Goal: Task Accomplishment & Management: Manage account settings

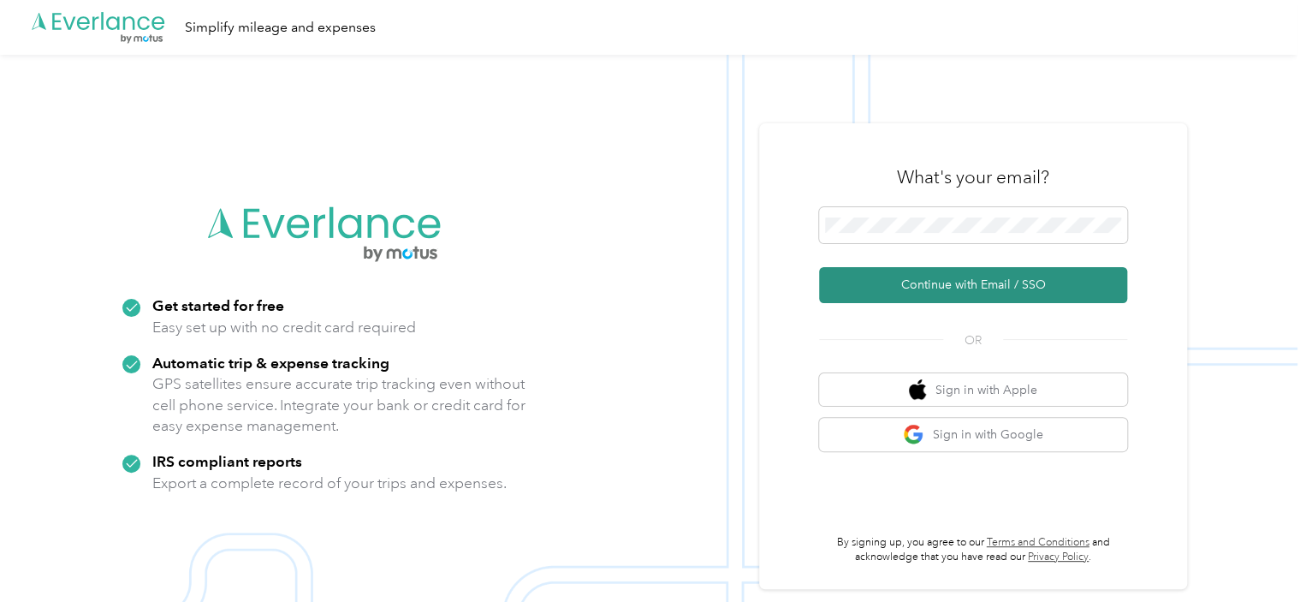
click at [943, 278] on button "Continue with Email / SSO" at bounding box center [973, 285] width 308 height 36
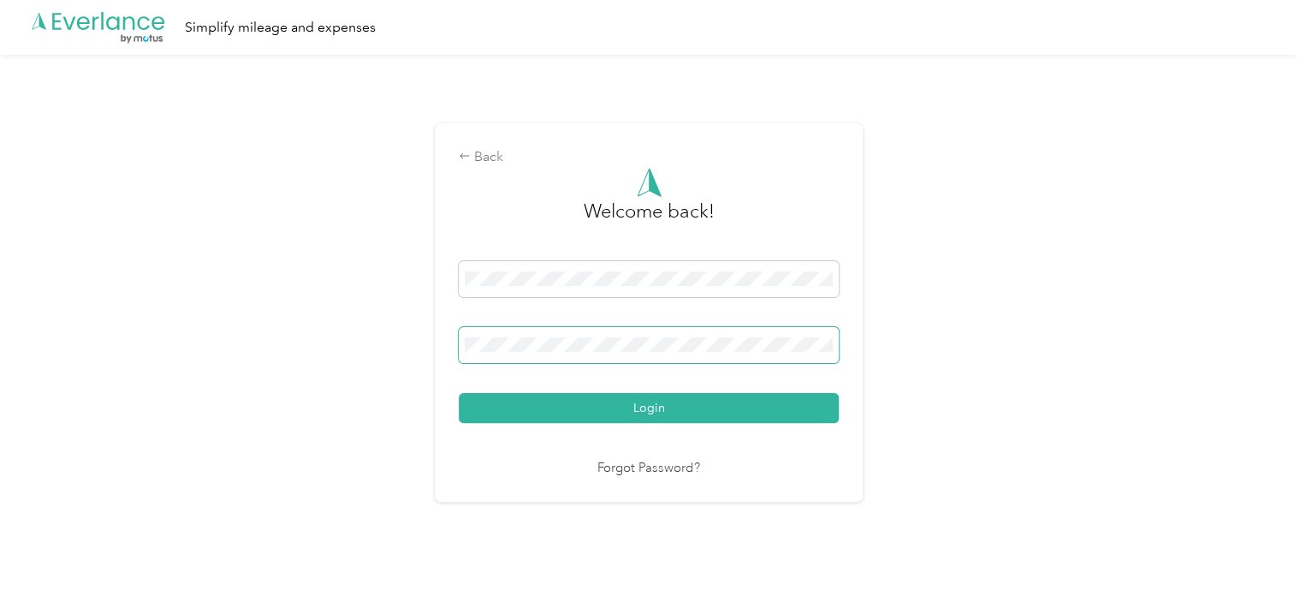
click at [459, 393] on button "Login" at bounding box center [649, 408] width 380 height 30
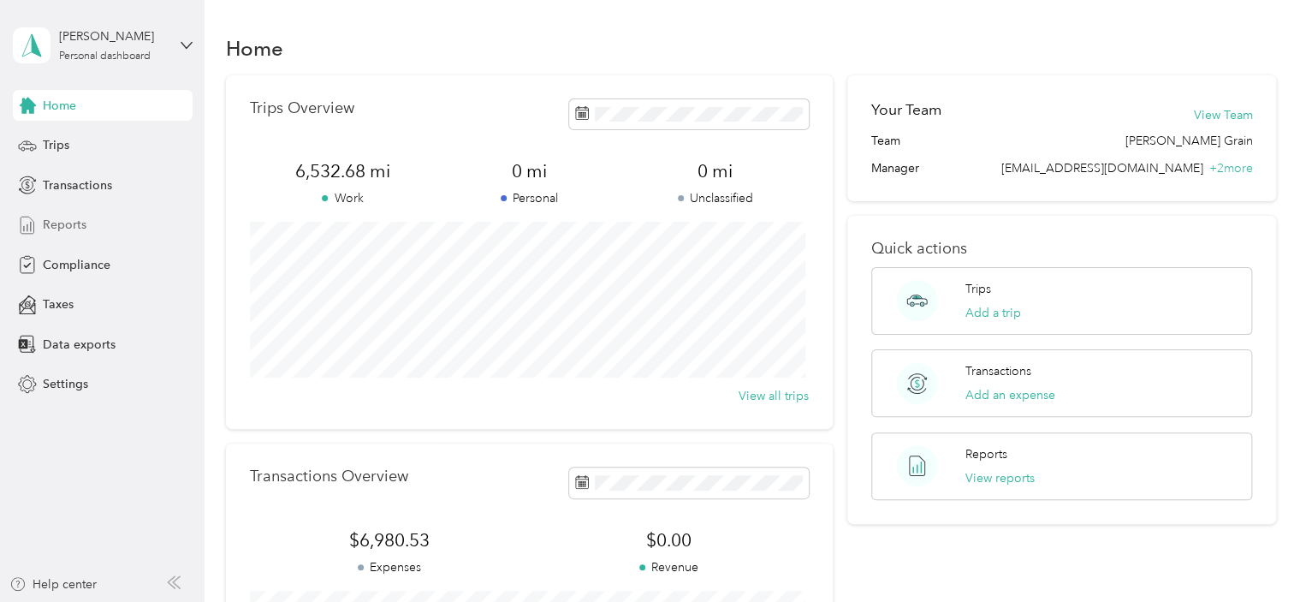
click at [62, 226] on span "Reports" at bounding box center [65, 225] width 44 height 18
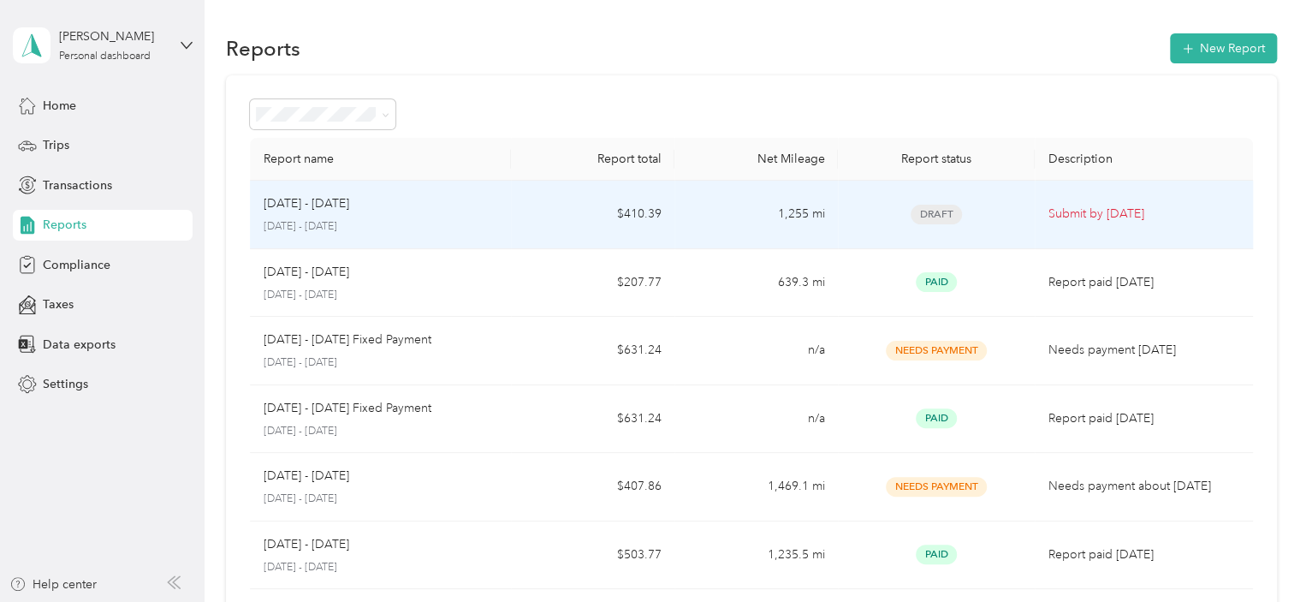
click at [479, 225] on p "[DATE] - [DATE]" at bounding box center [381, 226] width 234 height 15
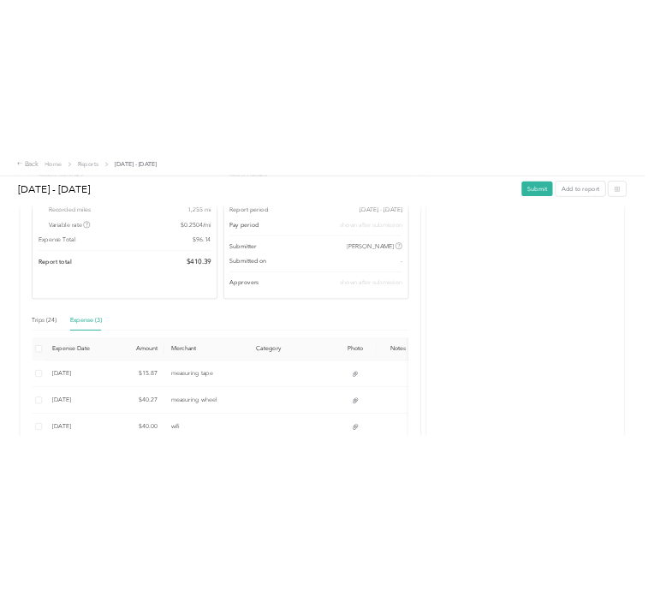
scroll to position [257, 0]
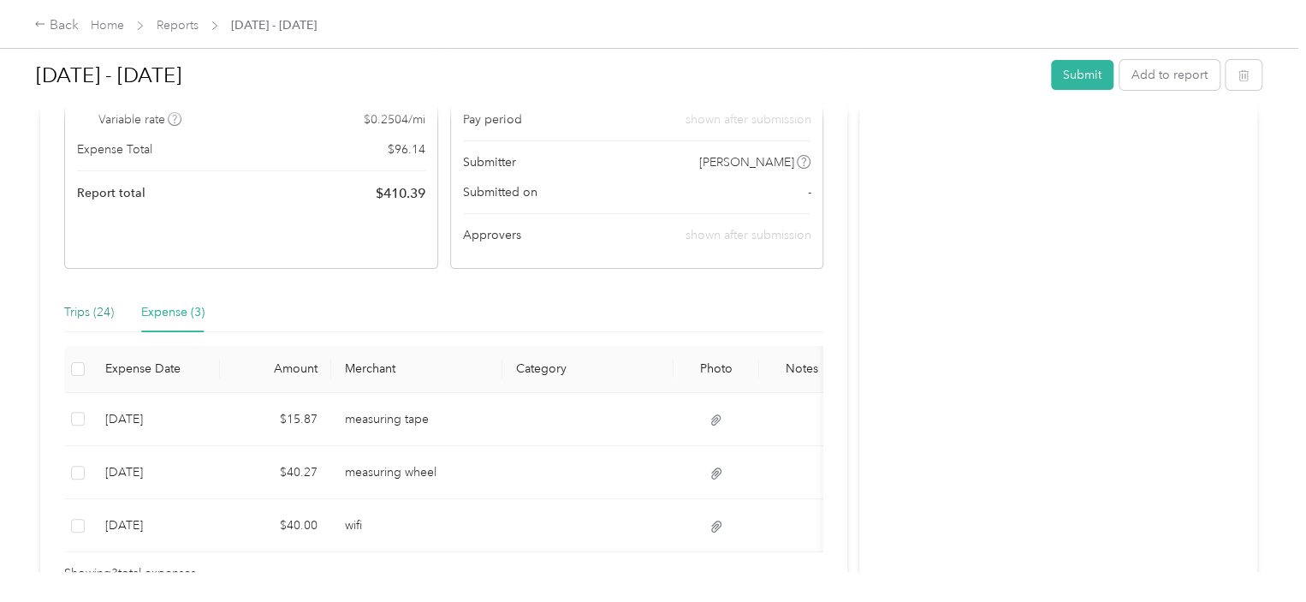
click at [83, 307] on div "Trips (24)" at bounding box center [89, 312] width 50 height 19
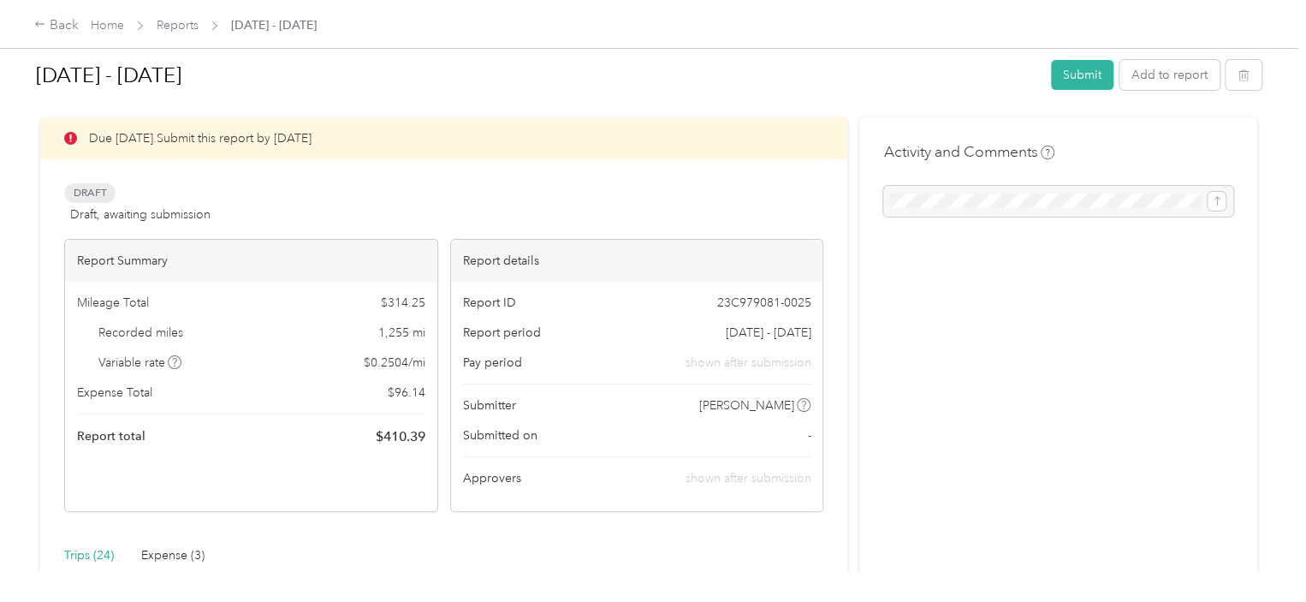
scroll to position [0, 0]
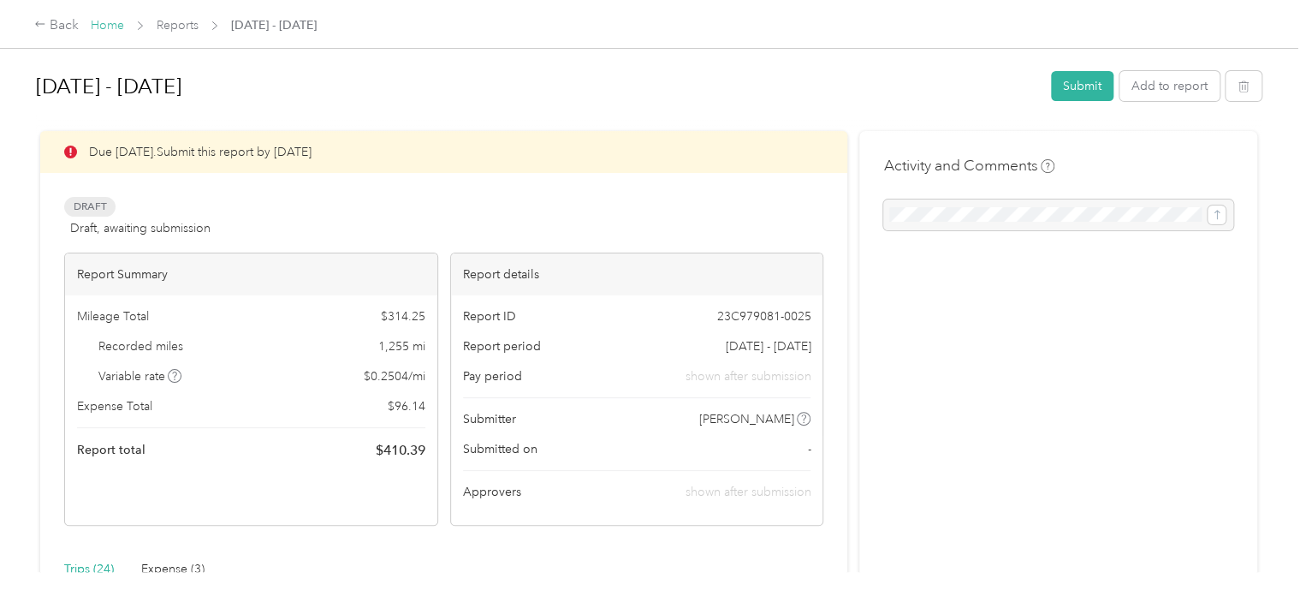
click at [100, 24] on link "Home" at bounding box center [107, 25] width 33 height 15
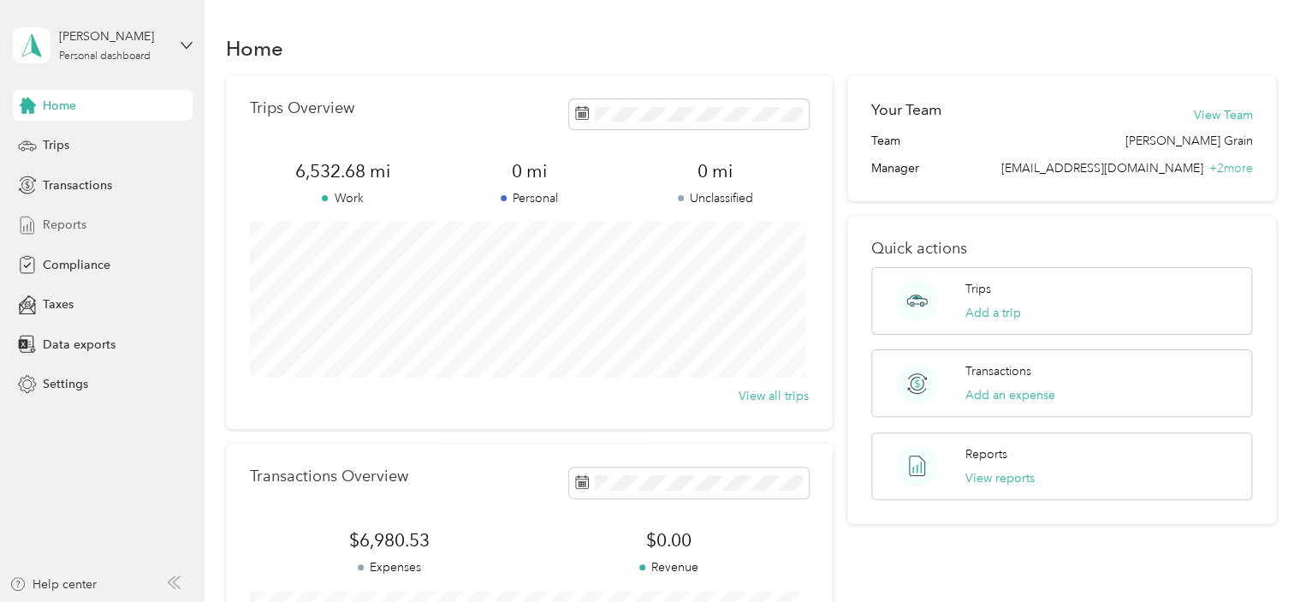
click at [78, 222] on span "Reports" at bounding box center [65, 225] width 44 height 18
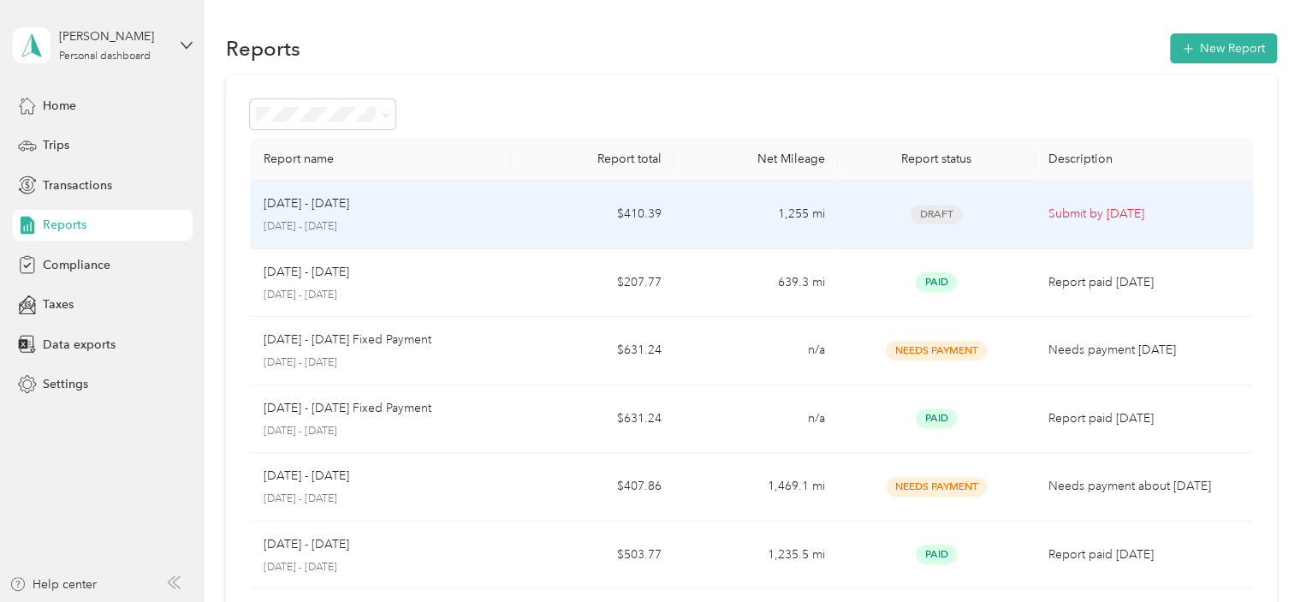
click at [694, 229] on td "1,255 mi" at bounding box center [755, 215] width 163 height 68
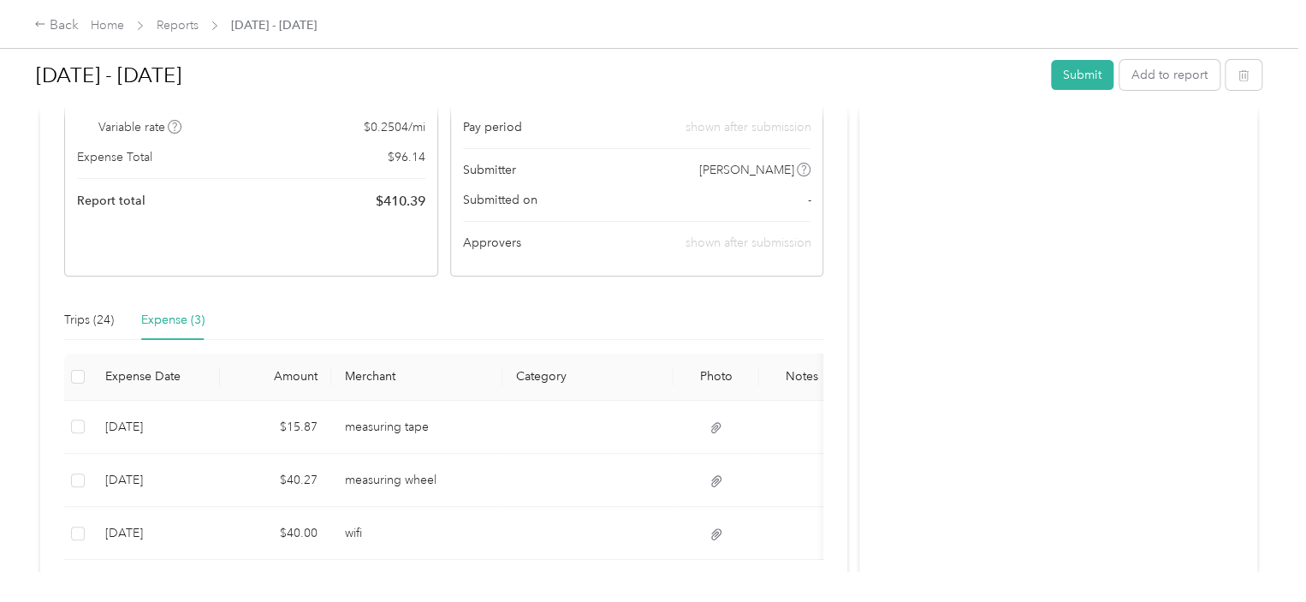
scroll to position [251, 0]
click at [80, 320] on div "Trips (24)" at bounding box center [89, 318] width 50 height 19
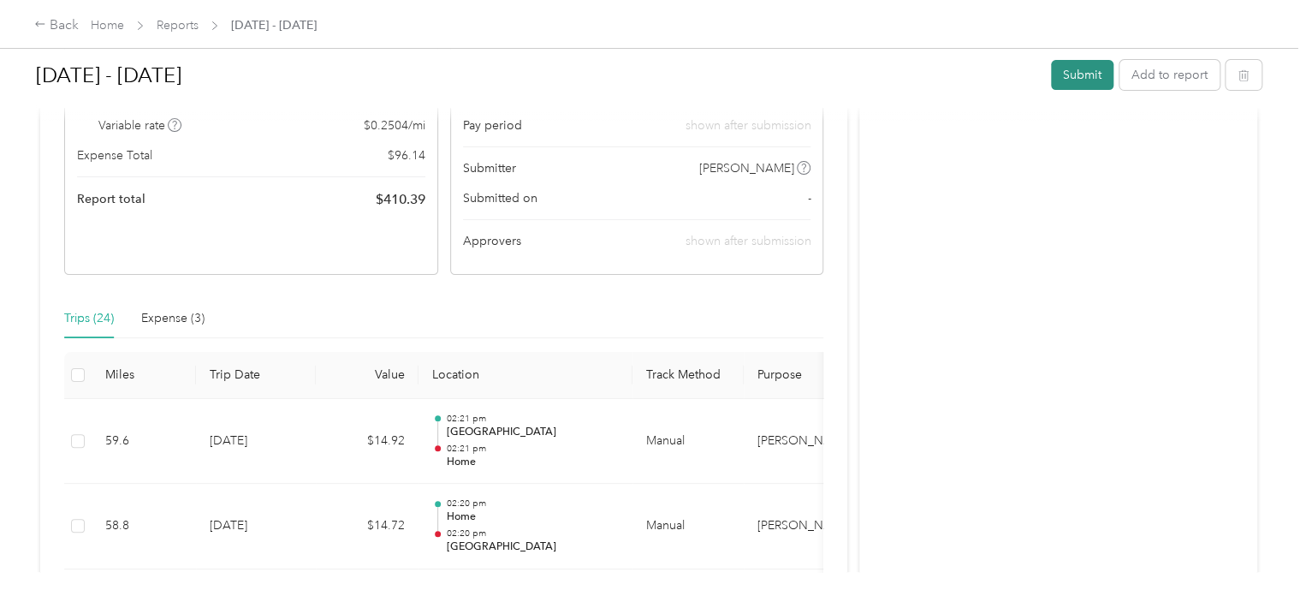
click at [1065, 79] on button "Submit" at bounding box center [1082, 75] width 62 height 30
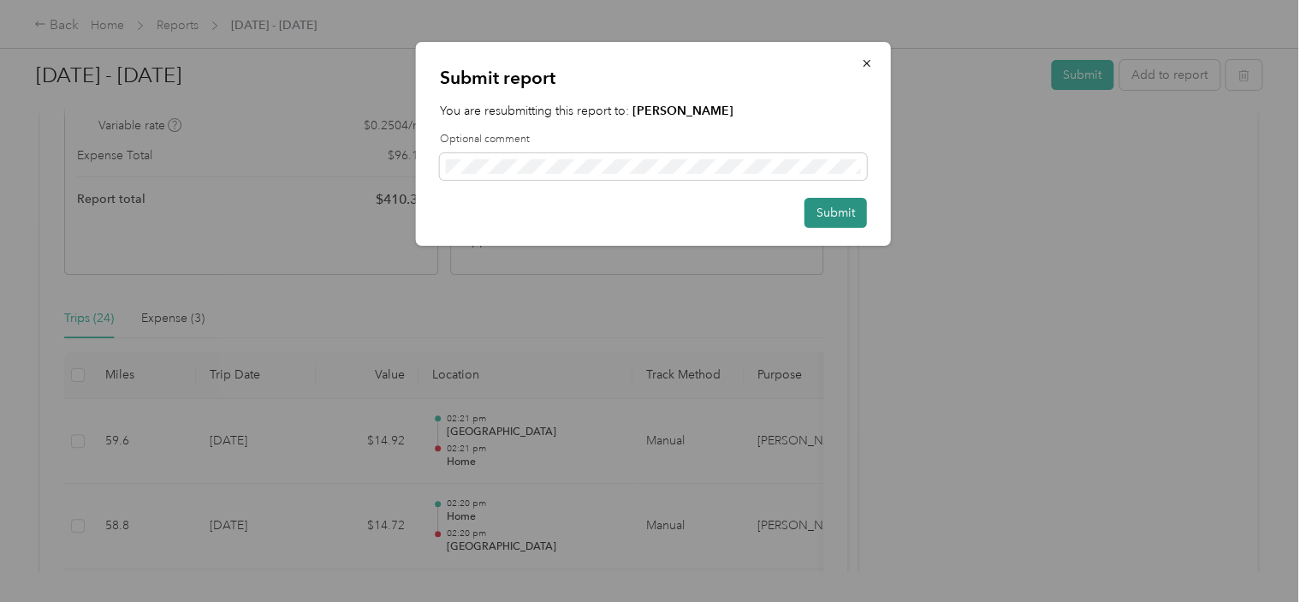
click at [852, 208] on button "Submit" at bounding box center [835, 213] width 62 height 30
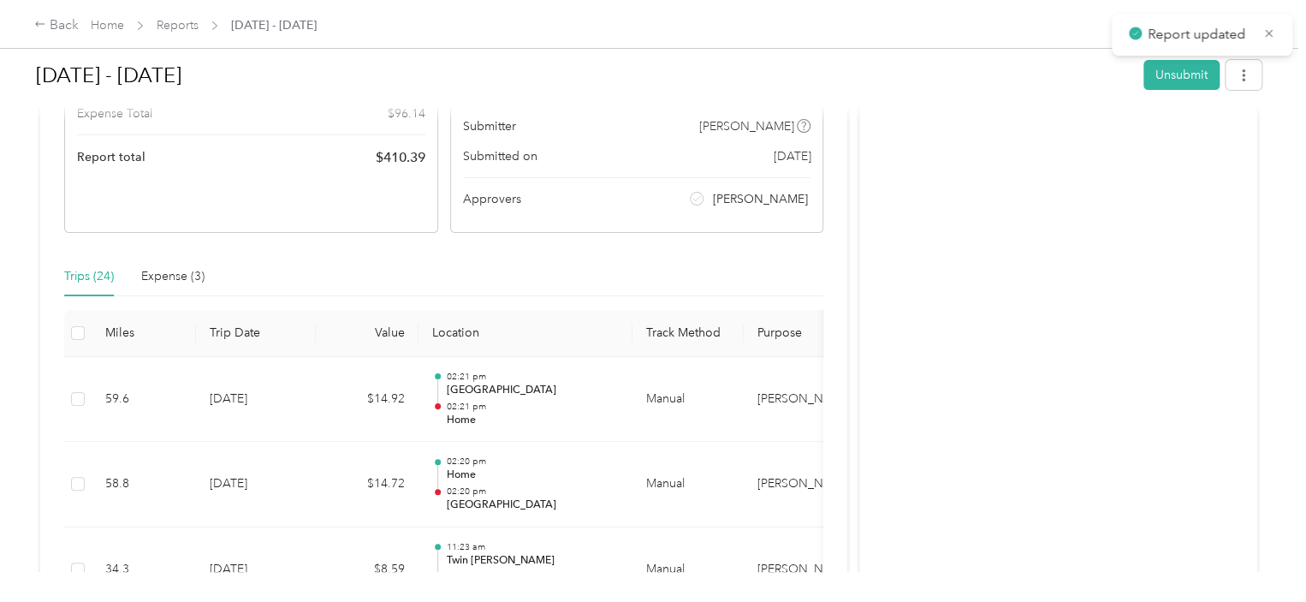
scroll to position [209, 0]
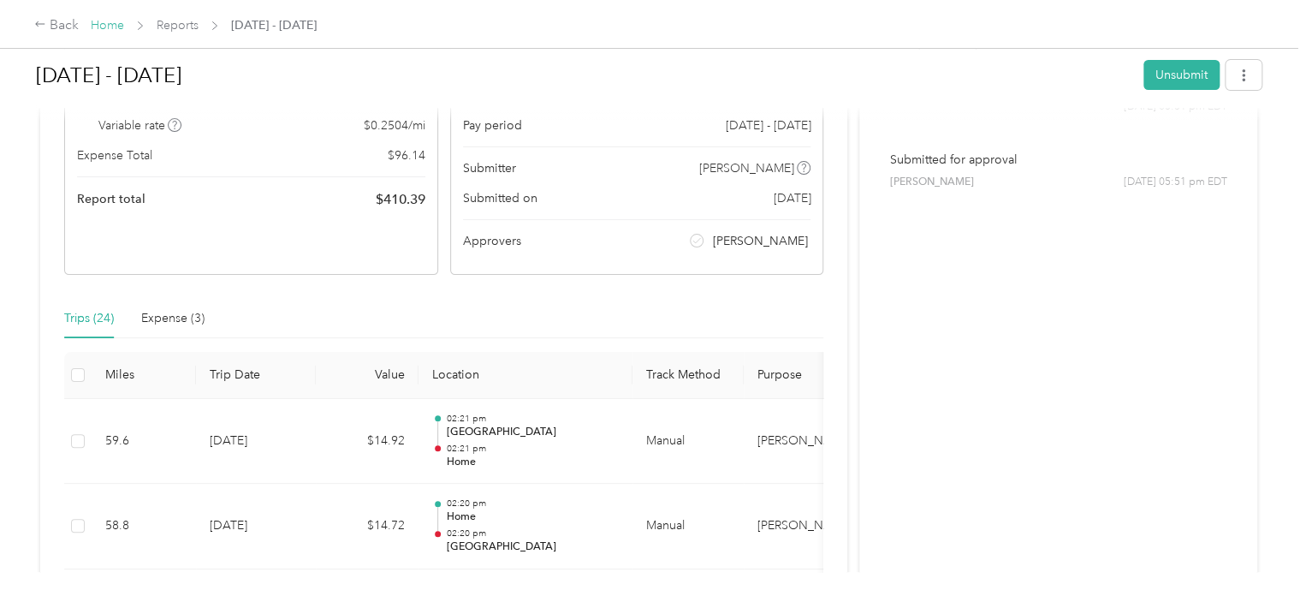
click at [108, 28] on link "Home" at bounding box center [107, 25] width 33 height 15
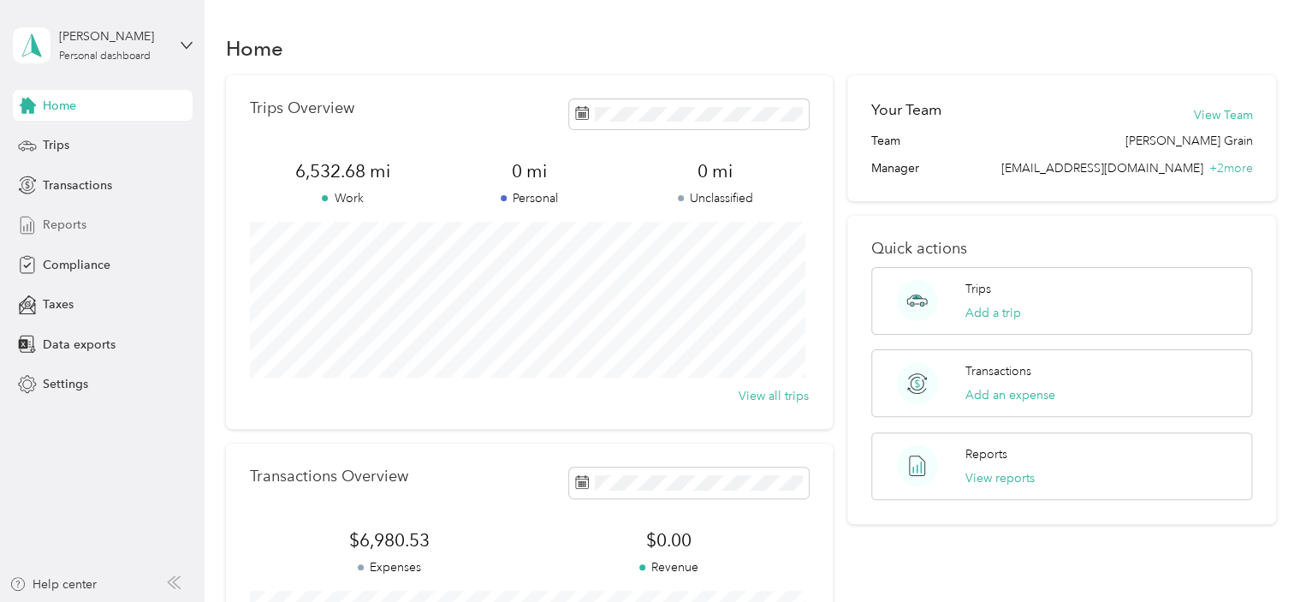
click at [69, 223] on span "Reports" at bounding box center [65, 225] width 44 height 18
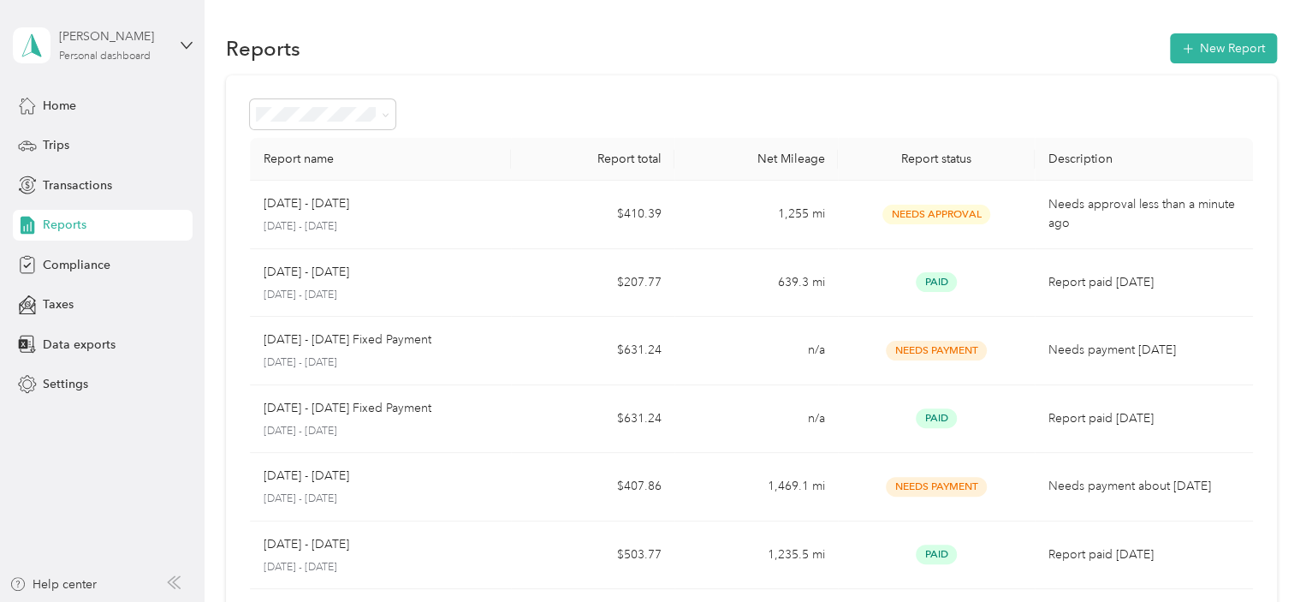
click at [163, 50] on div "[PERSON_NAME] Personal dashboard" at bounding box center [112, 44] width 107 height 34
click at [62, 139] on div "Log out" at bounding box center [241, 137] width 433 height 30
